Goal: Find specific page/section

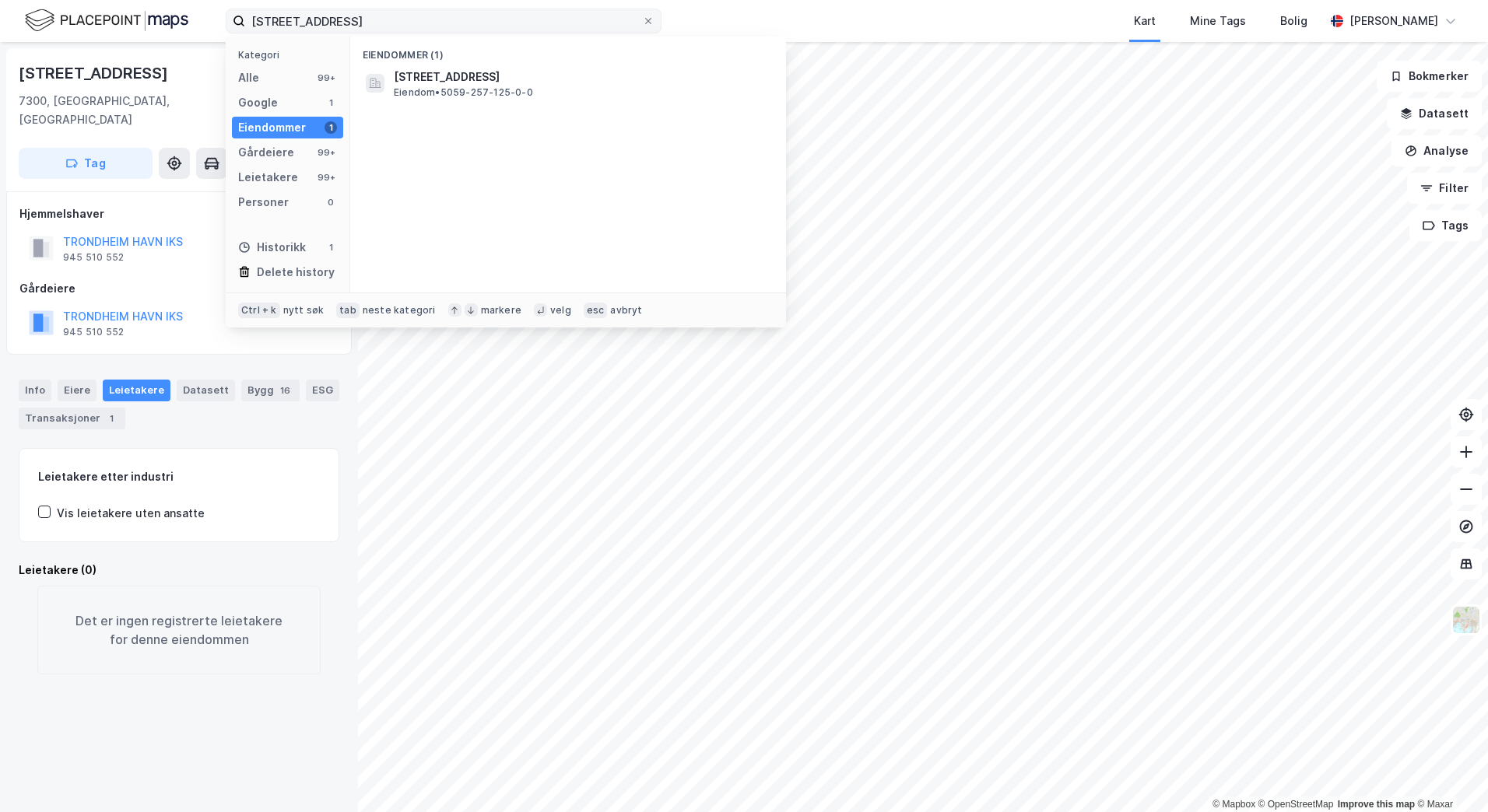
click at [231, 18] on label "[STREET_ADDRESS]" at bounding box center [443, 21] width 436 height 25
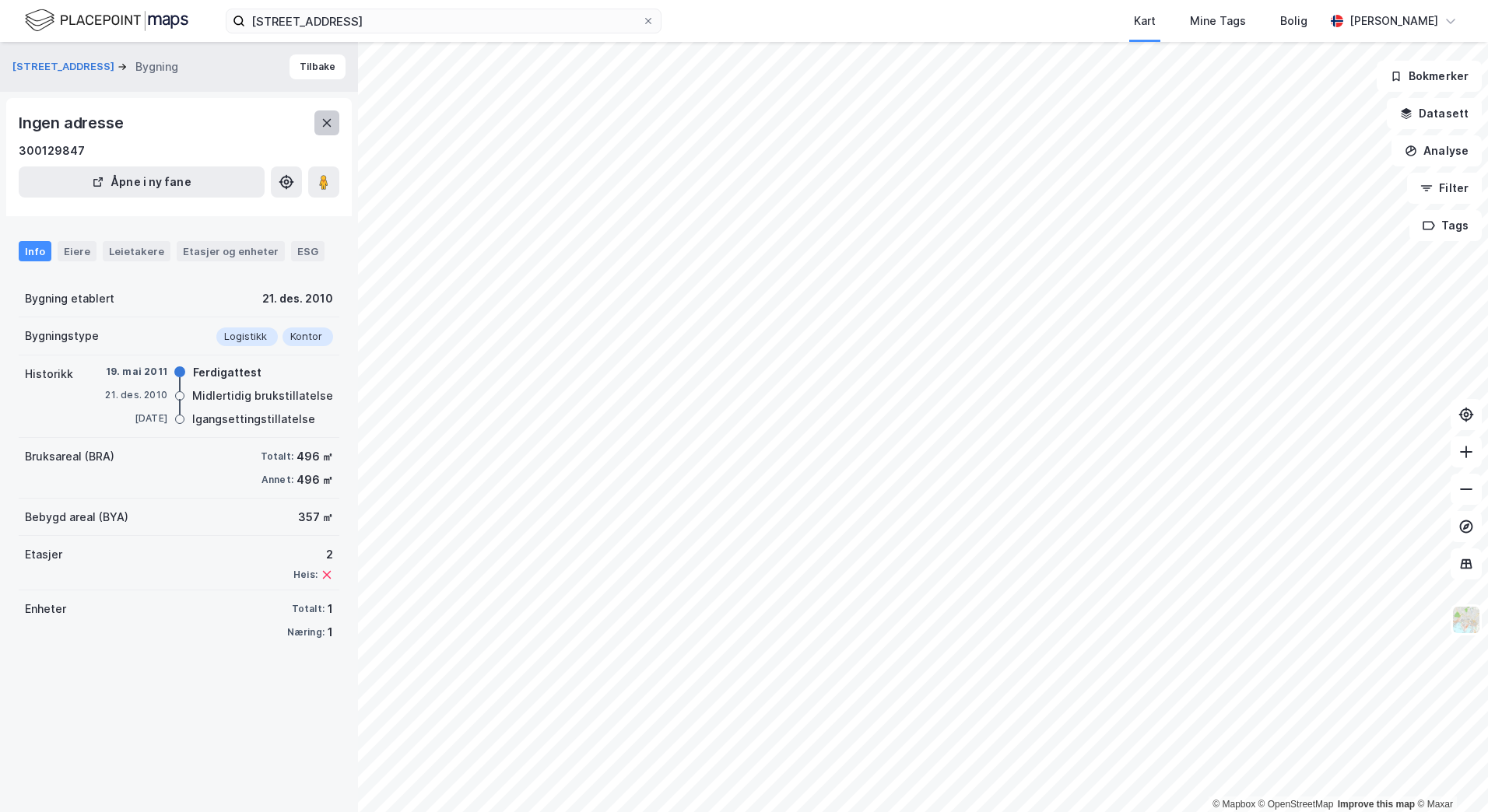
click at [326, 128] on icon at bounding box center [326, 123] width 12 height 12
